Goal: Information Seeking & Learning: Learn about a topic

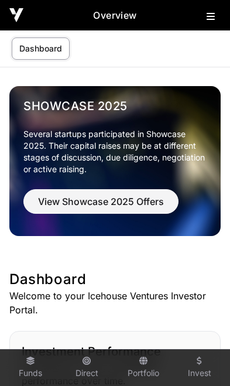
click at [209, 20] on icon at bounding box center [211, 16] width 8 height 9
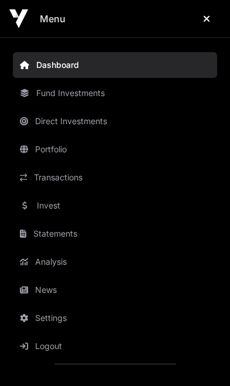
click at [61, 295] on link "News" at bounding box center [115, 290] width 204 height 26
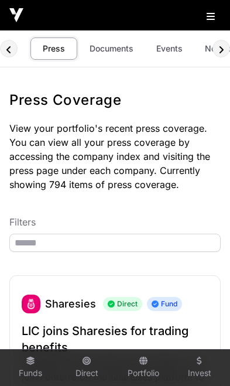
click at [110, 59] on link "Documents" at bounding box center [111, 48] width 59 height 22
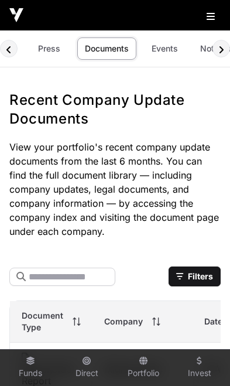
click at [162, 53] on link "Events" at bounding box center [164, 48] width 47 height 22
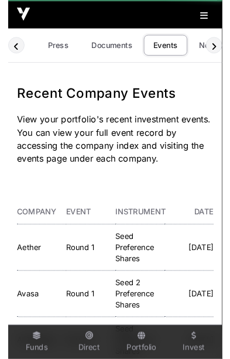
scroll to position [0, 69]
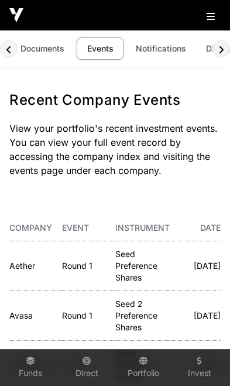
click at [25, 265] on link "Aether" at bounding box center [22, 266] width 26 height 10
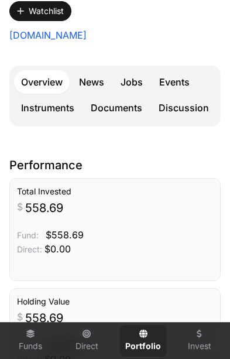
scroll to position [302, 0]
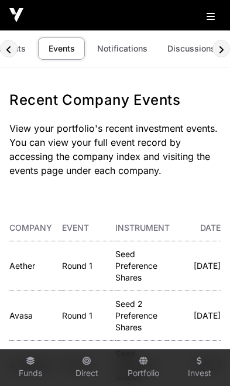
scroll to position [0, 107]
click at [185, 54] on link "Discussions" at bounding box center [192, 48] width 63 height 22
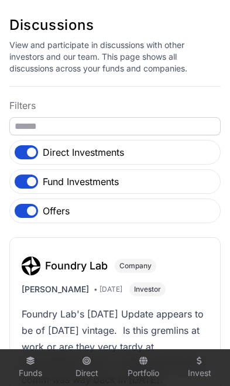
scroll to position [122, 0]
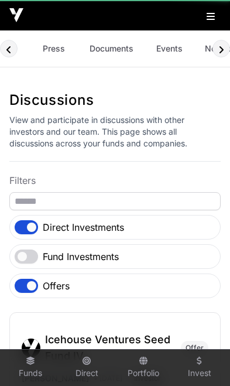
scroll to position [0, 88]
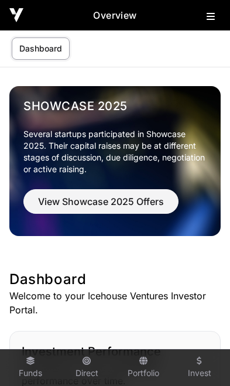
click at [215, 16] on button at bounding box center [214, 14] width 14 height 14
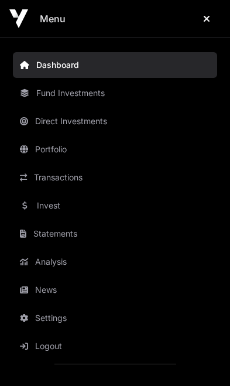
click at [39, 200] on link "Invest" at bounding box center [115, 206] width 204 height 26
click at [45, 204] on link "Invest" at bounding box center [115, 206] width 204 height 26
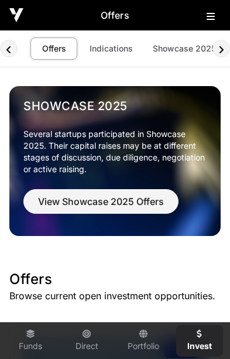
click at [145, 203] on span "View Showcase 2025 Offers" at bounding box center [101, 202] width 126 height 14
